Goal: Task Accomplishment & Management: Manage account settings

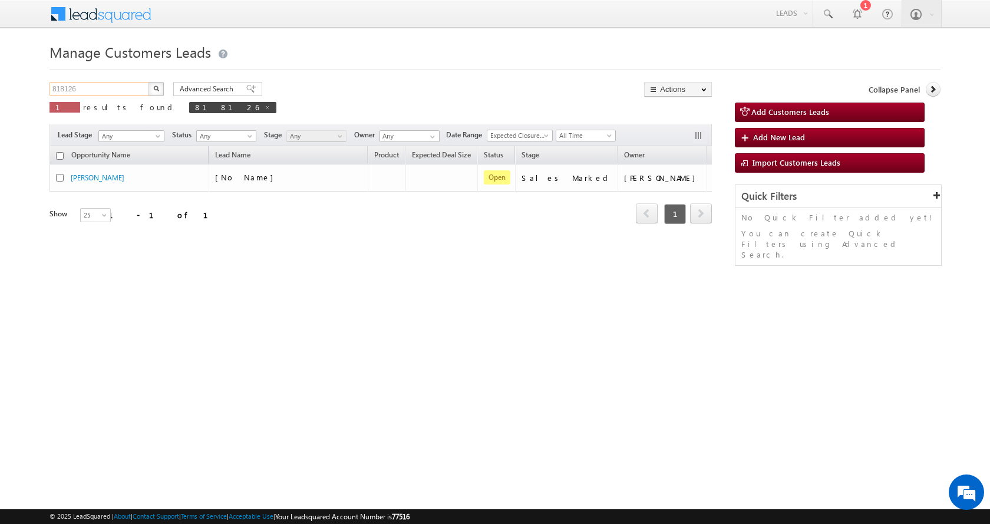
click at [71, 87] on input "818126" at bounding box center [99, 89] width 101 height 14
paste input "77"
type input "818177"
click at [148, 82] on button "button" at bounding box center [155, 89] width 15 height 14
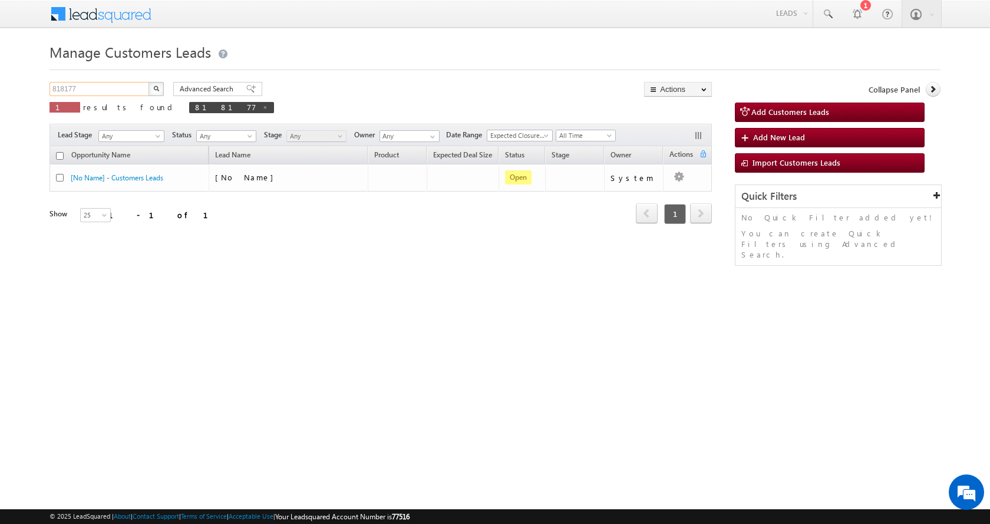
click at [84, 88] on input "818177" at bounding box center [99, 89] width 101 height 14
click at [156, 89] on img "button" at bounding box center [156, 88] width 6 height 6
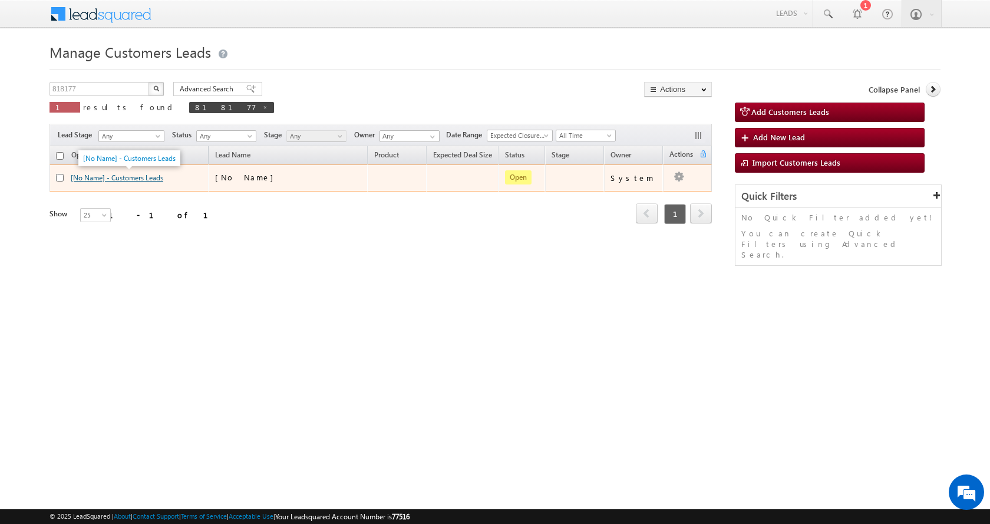
click at [118, 174] on link "[No Name] - Customers Leads" at bounding box center [117, 177] width 93 height 9
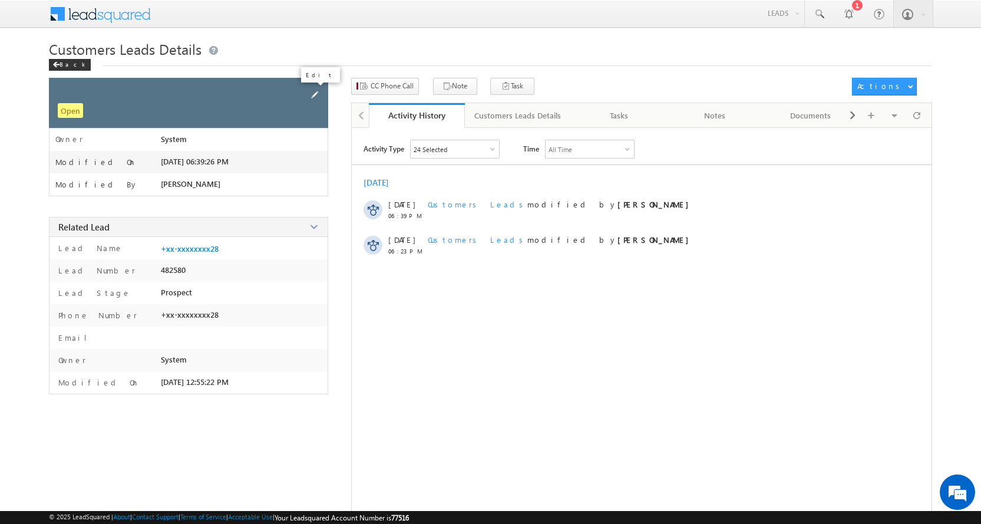
click at [312, 95] on span at bounding box center [314, 94] width 13 height 13
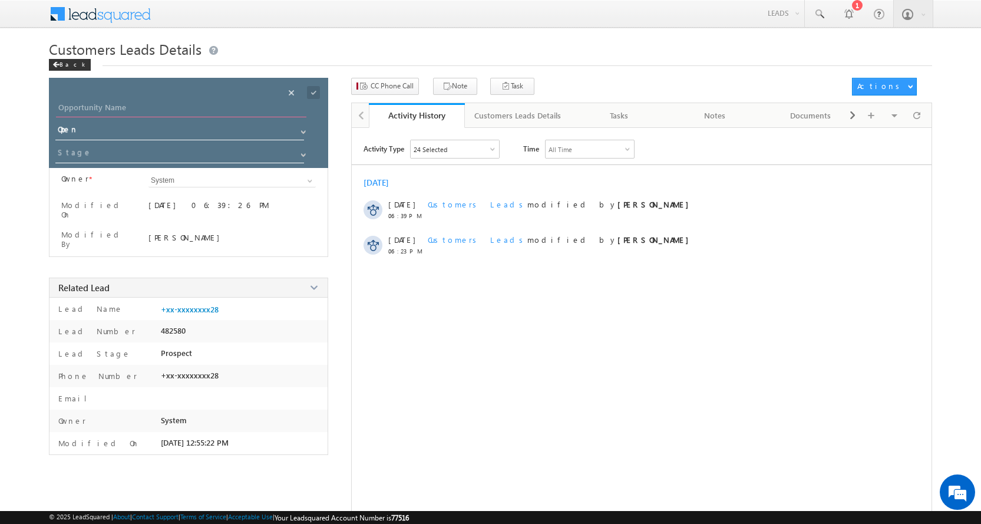
click at [119, 106] on input "Opportunity Name" at bounding box center [181, 109] width 250 height 16
paste input "[PERSON_NAME]"
type input "[PERSON_NAME]"
click at [301, 155] on span at bounding box center [303, 154] width 9 height 9
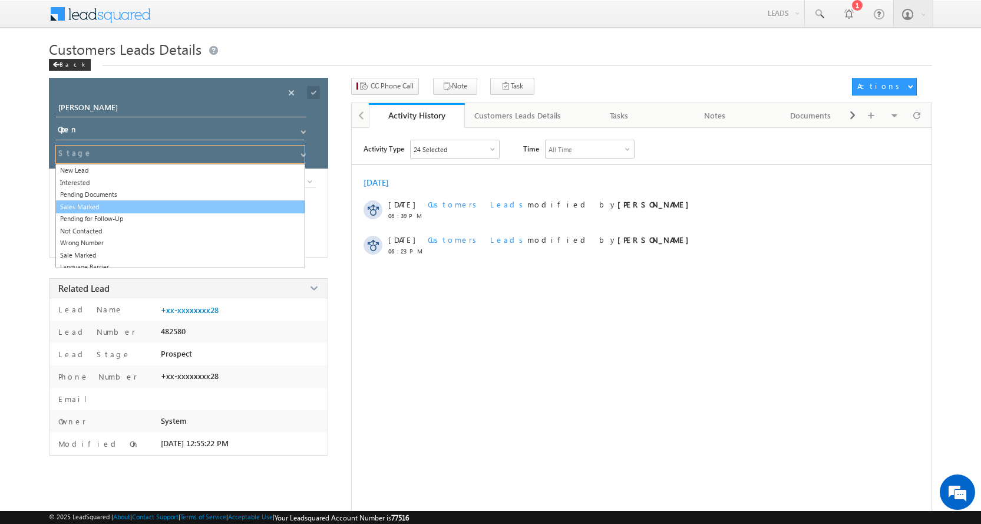
click at [111, 205] on link "Sales Marked" at bounding box center [180, 207] width 250 height 14
type input "Sales Marked"
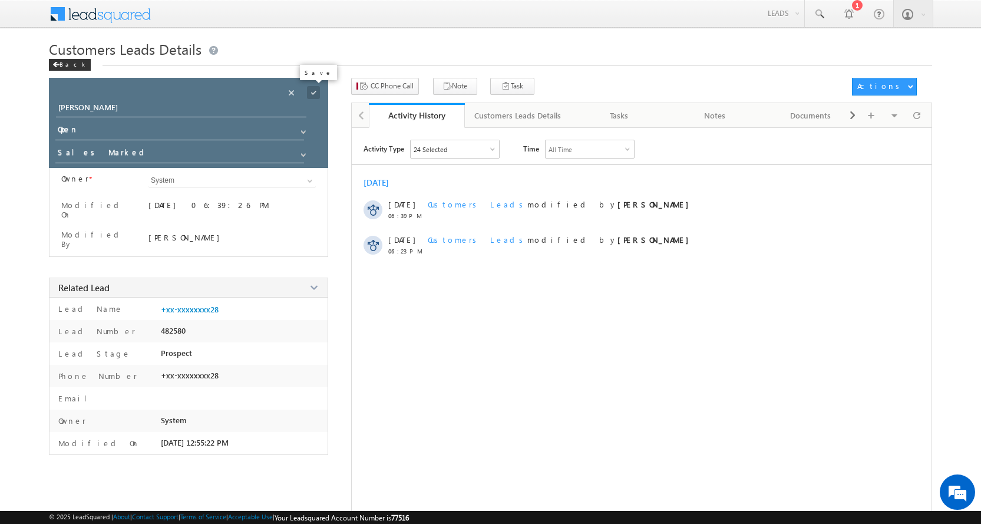
click at [311, 90] on span at bounding box center [313, 92] width 13 height 13
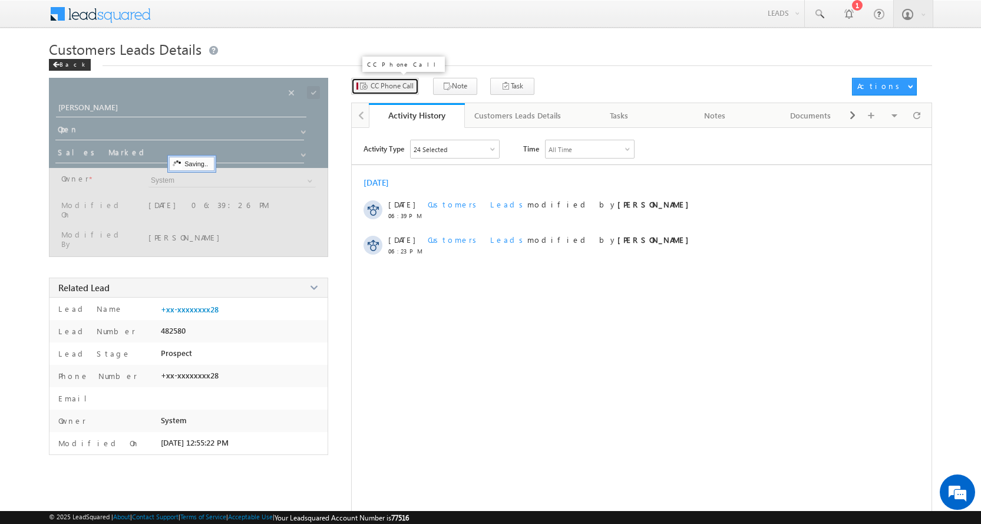
click at [381, 87] on span "CC Phone Call" at bounding box center [392, 86] width 43 height 11
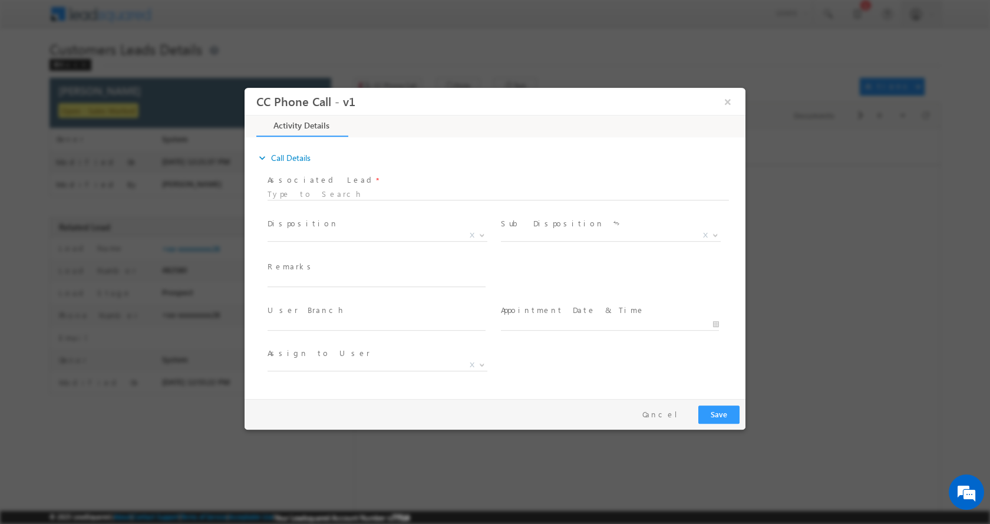
select select "[EMAIL_ADDRESS][PERSON_NAME][DOMAIN_NAME]"
click at [302, 285] on span at bounding box center [382, 281] width 229 height 13
click at [306, 279] on input "text" at bounding box center [377, 281] width 218 height 12
paste input "[PERSON_NAME]-9179002428ICIC-BT-TOP UP- LOAN-7 L-PV-30 L-TENUER-10 YEAR-PAY TEN…"
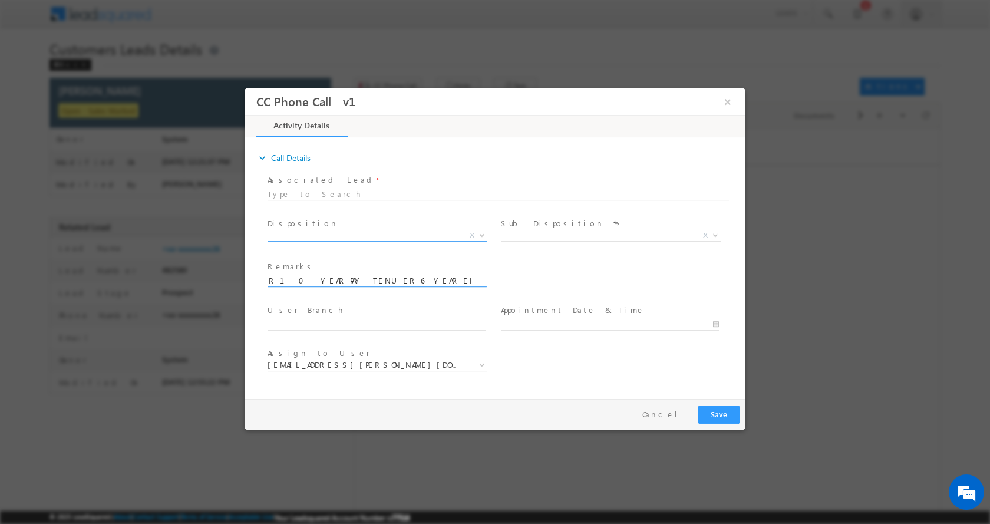
type input "[PERSON_NAME]-9179002428ICIC-BT-TOP UP- LOAN-7 L-PV-30 L-TENUER-10 YEAR-PAY TEN…"
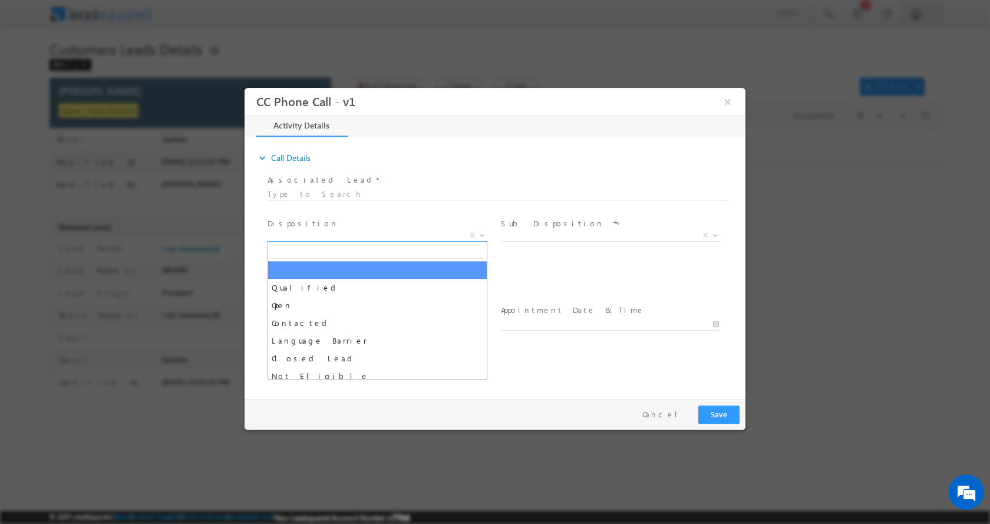
click at [481, 233] on b at bounding box center [481, 234] width 7 height 4
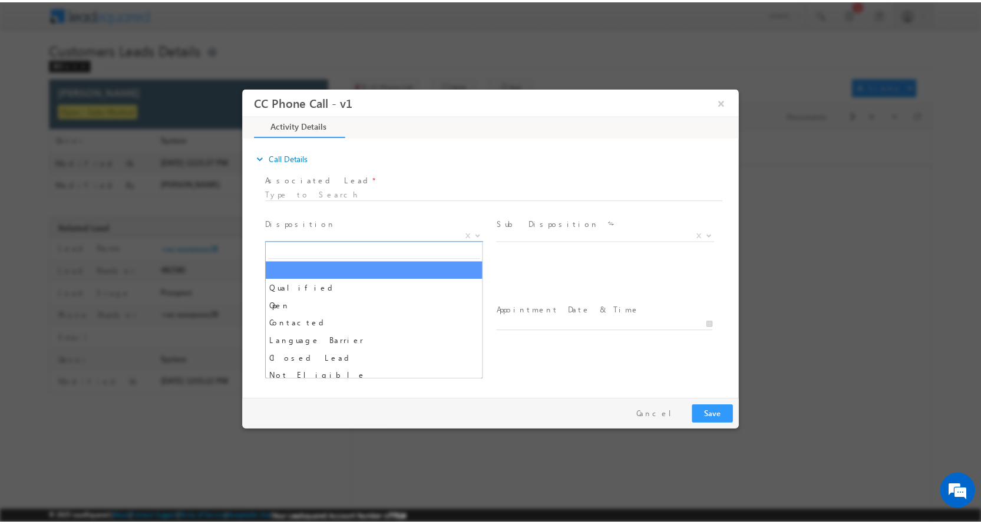
scroll to position [0, 0]
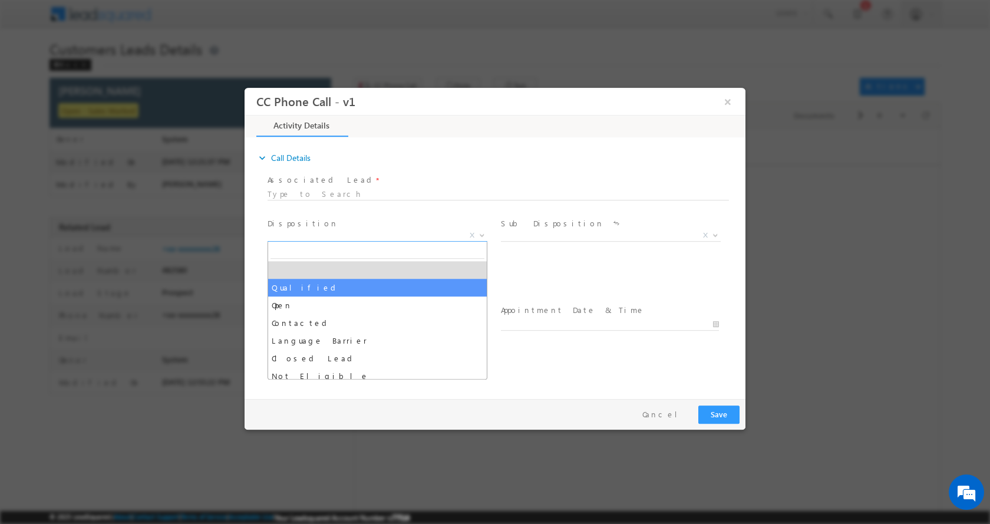
select select "Qualified"
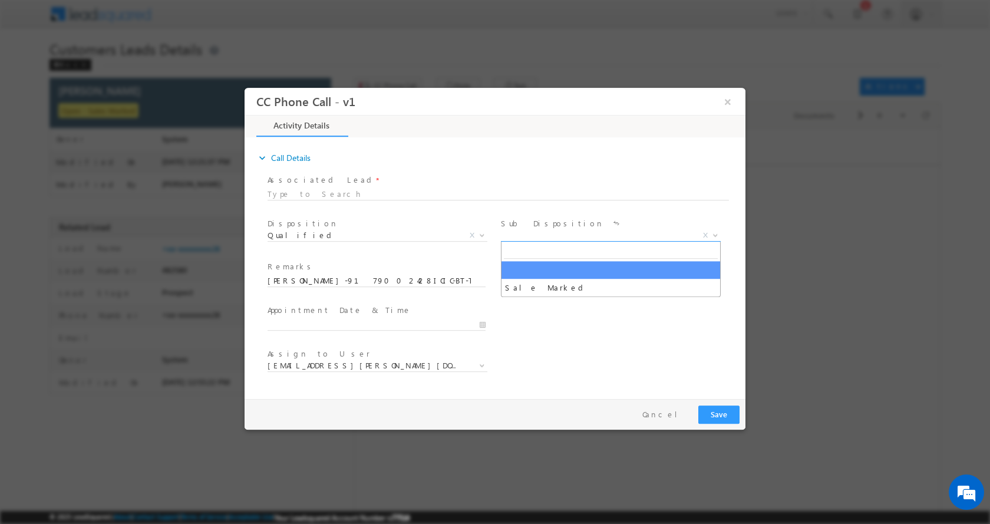
click at [712, 232] on b at bounding box center [715, 234] width 7 height 4
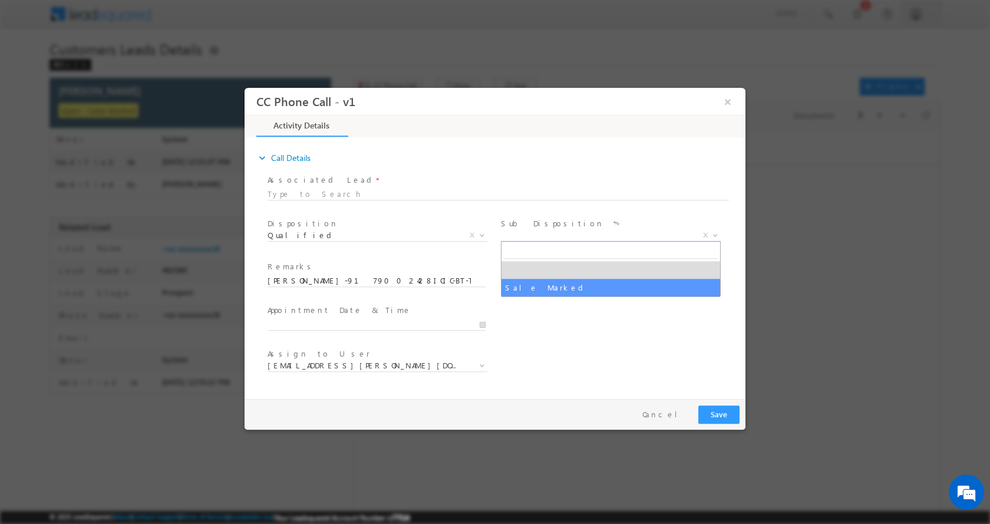
select select "Sale Marked"
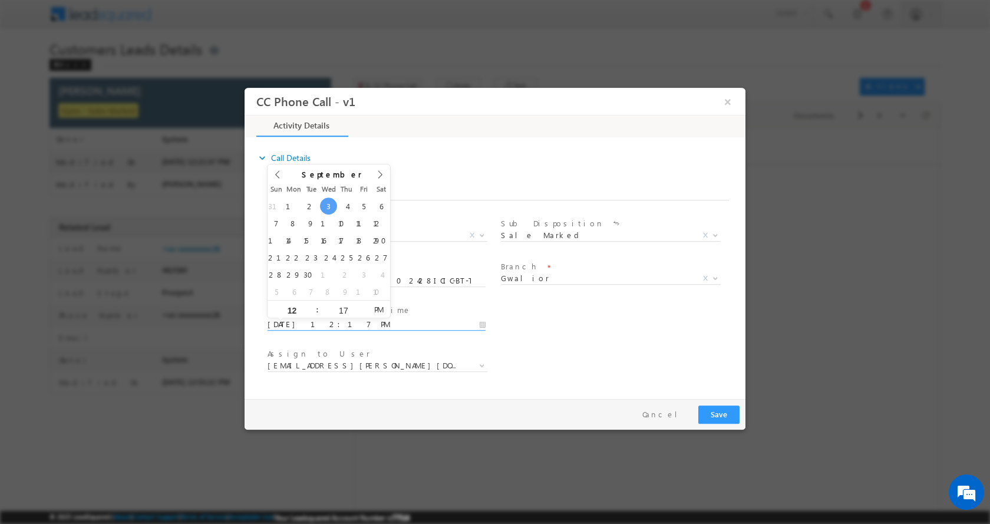
click at [480, 323] on input "09/03/2025 12:17 PM" at bounding box center [377, 324] width 218 height 12
type input "09/04/2025 12:17 PM"
click at [728, 415] on button "Save" at bounding box center [718, 414] width 41 height 18
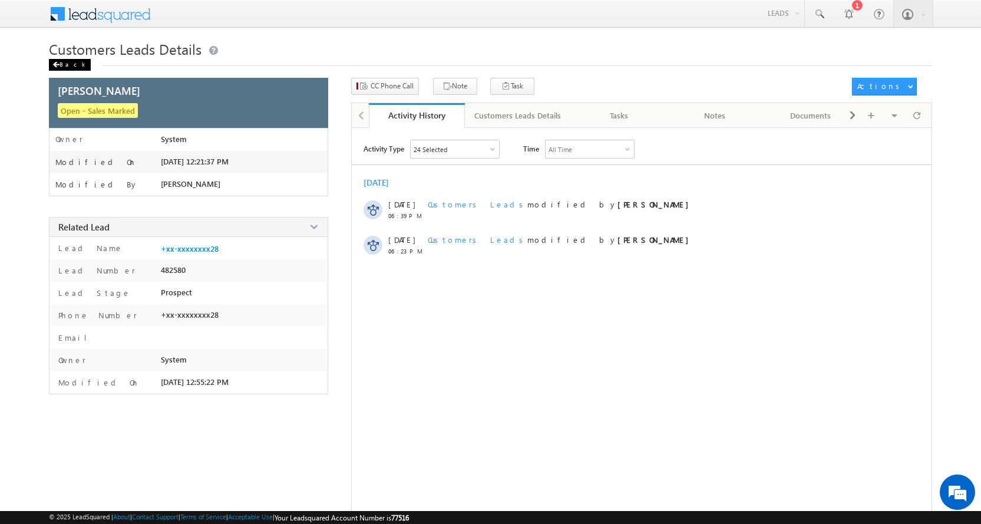
click at [65, 60] on div "Back" at bounding box center [70, 65] width 42 height 12
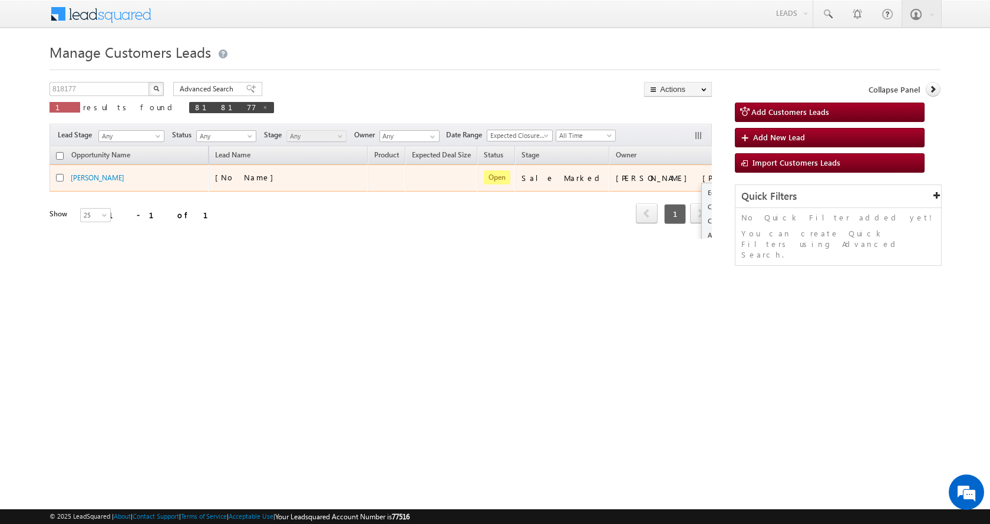
click at [749, 173] on button "button" at bounding box center [755, 177] width 12 height 12
click at [702, 187] on link "Edit" at bounding box center [731, 193] width 59 height 14
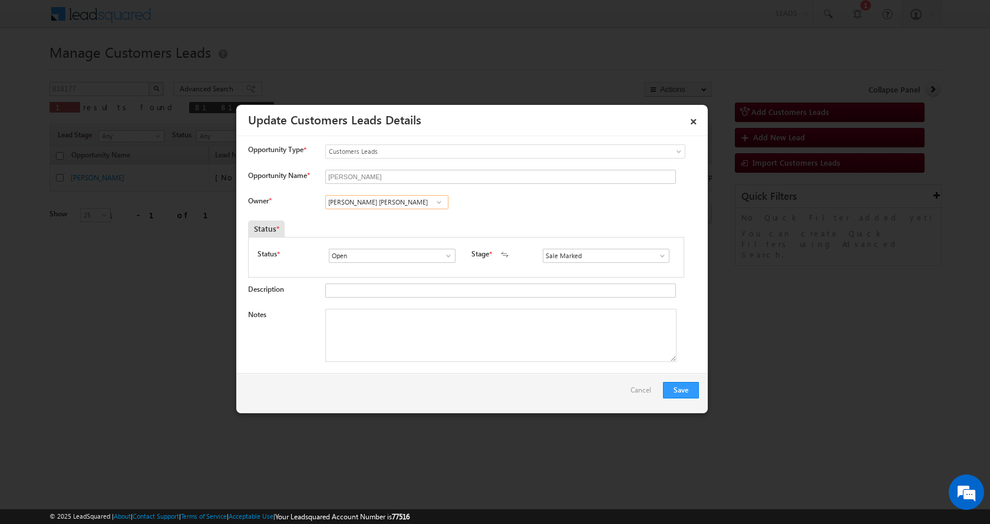
click at [362, 205] on input "[PERSON_NAME] [PERSON_NAME]" at bounding box center [386, 202] width 123 height 14
paste input "Call Back"
type input "Call Back"
drag, startPoint x: 381, startPoint y: 201, endPoint x: 286, endPoint y: 211, distance: 95.4
click at [286, 211] on div "Owner * Call Back No results found No results found" at bounding box center [473, 204] width 451 height 19
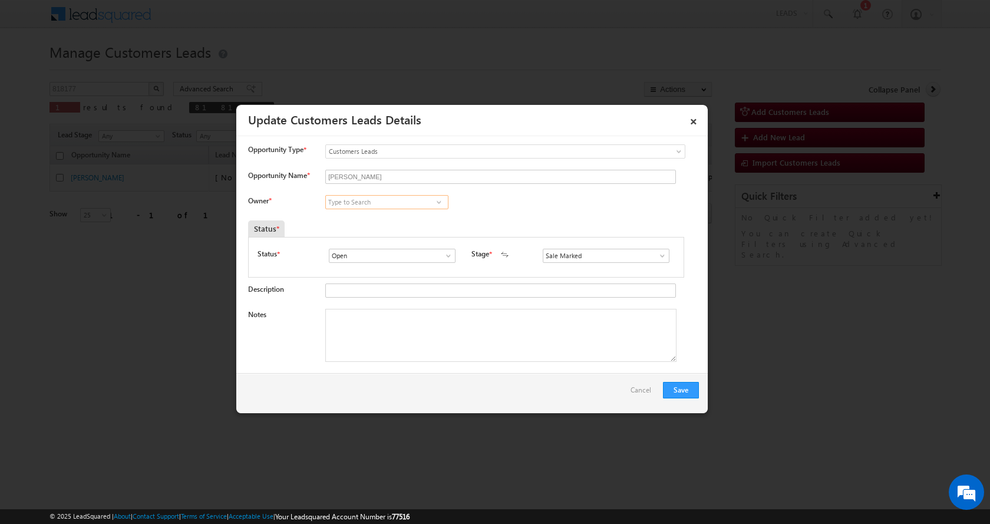
click at [368, 206] on input at bounding box center [386, 202] width 123 height 14
paste input "[PERSON_NAME]"
click at [393, 222] on span "[EMAIL_ADDRESS][DOMAIN_NAME]" at bounding box center [383, 224] width 106 height 9
type input "[PERSON_NAME]"
click at [379, 326] on textarea "Notes" at bounding box center [500, 335] width 351 height 53
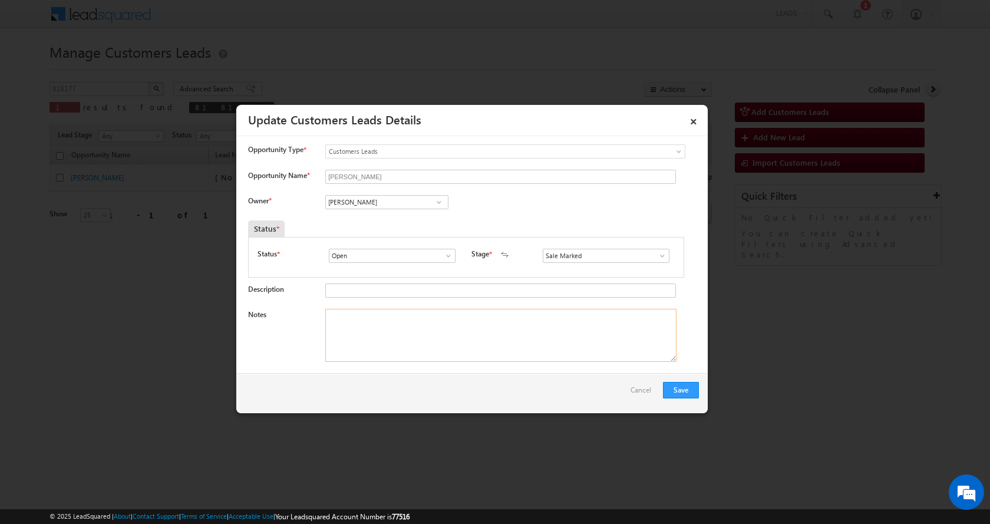
paste textarea "[PERSON_NAME]-9179002428ICIC-BT-TOP UP- LOAN-7 L-PV-30 L-TENUER-10 YEAR-PAY TEN…"
type textarea "[PERSON_NAME]-9179002428ICIC-BT-TOP UP- LOAN-7 L-PV-30 L-TENUER-10 YEAR-PAY TEN…"
click at [685, 389] on button "Save" at bounding box center [681, 390] width 36 height 16
